Goal: Task Accomplishment & Management: Manage account settings

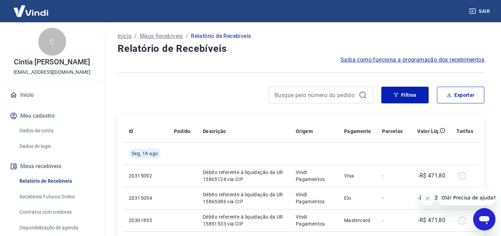
click at [323, 57] on div "Saiba como funciona a programação dos recebimentos" at bounding box center [300, 60] width 366 height 8
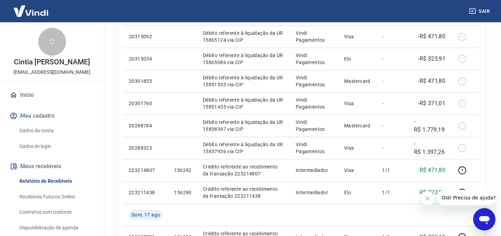
scroll to position [153, 0]
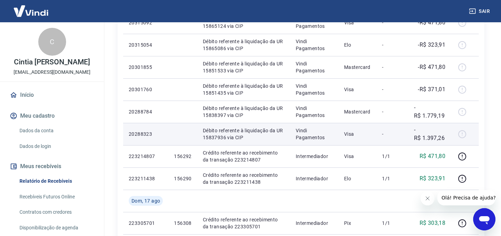
click at [431, 136] on p "-R$ 1.397,26" at bounding box center [430, 133] width 32 height 17
copy tr "-R$ 1.397,26"
click at [422, 137] on p "-R$ 1.397,26" at bounding box center [430, 133] width 32 height 17
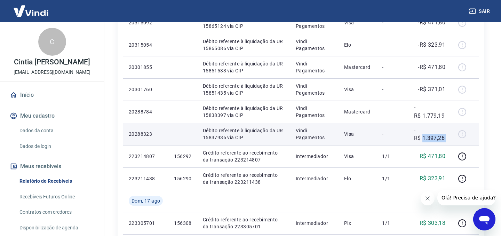
drag, startPoint x: 422, startPoint y: 138, endPoint x: 447, endPoint y: 137, distance: 24.4
click at [447, 137] on td "-R$ 1.397,26" at bounding box center [429, 134] width 43 height 22
copy tr "1.397,26"
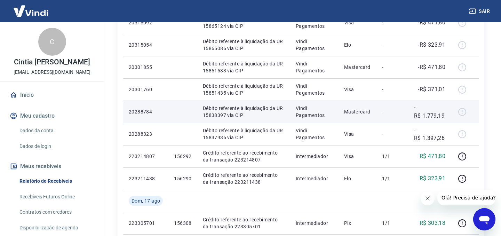
click at [431, 115] on p "-R$ 1.779,19" at bounding box center [430, 111] width 32 height 17
copy p "1.779,19"
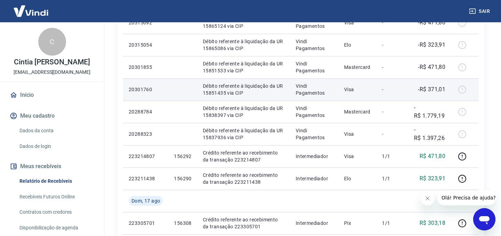
click at [435, 89] on p "-R$ 371,01" at bounding box center [430, 89] width 27 height 8
copy p "371,01"
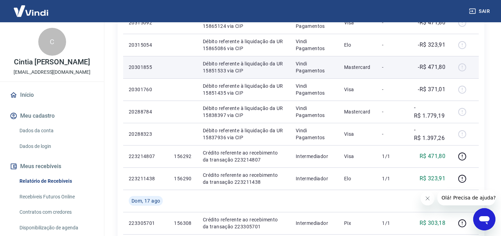
click at [436, 66] on p "-R$ 471,80" at bounding box center [430, 67] width 27 height 8
copy p "471,80"
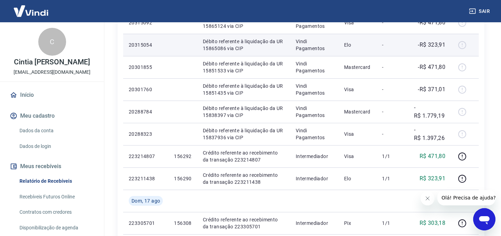
click at [440, 43] on p "-R$ 323,91" at bounding box center [430, 45] width 27 height 8
copy p "323,91"
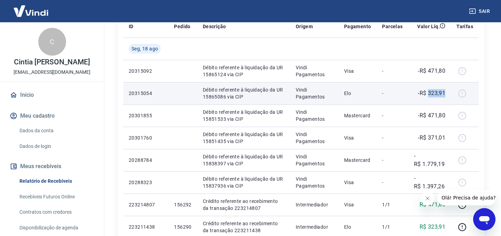
scroll to position [97, 0]
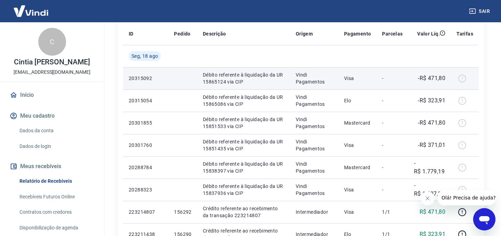
click at [435, 79] on p "-R$ 471,80" at bounding box center [430, 78] width 27 height 8
copy p "471,80"
